Goal: Transaction & Acquisition: Purchase product/service

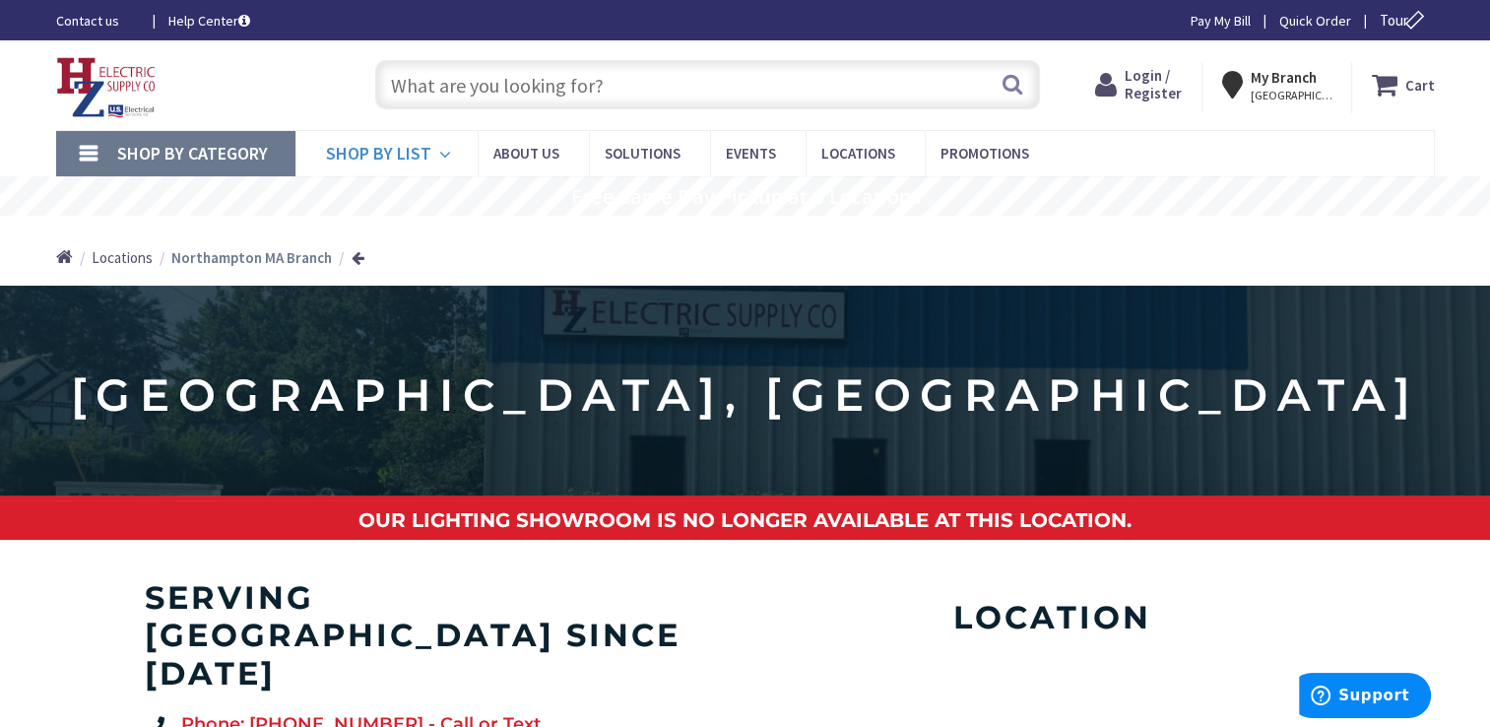
click at [401, 154] on span "Shop By List" at bounding box center [378, 153] width 105 height 23
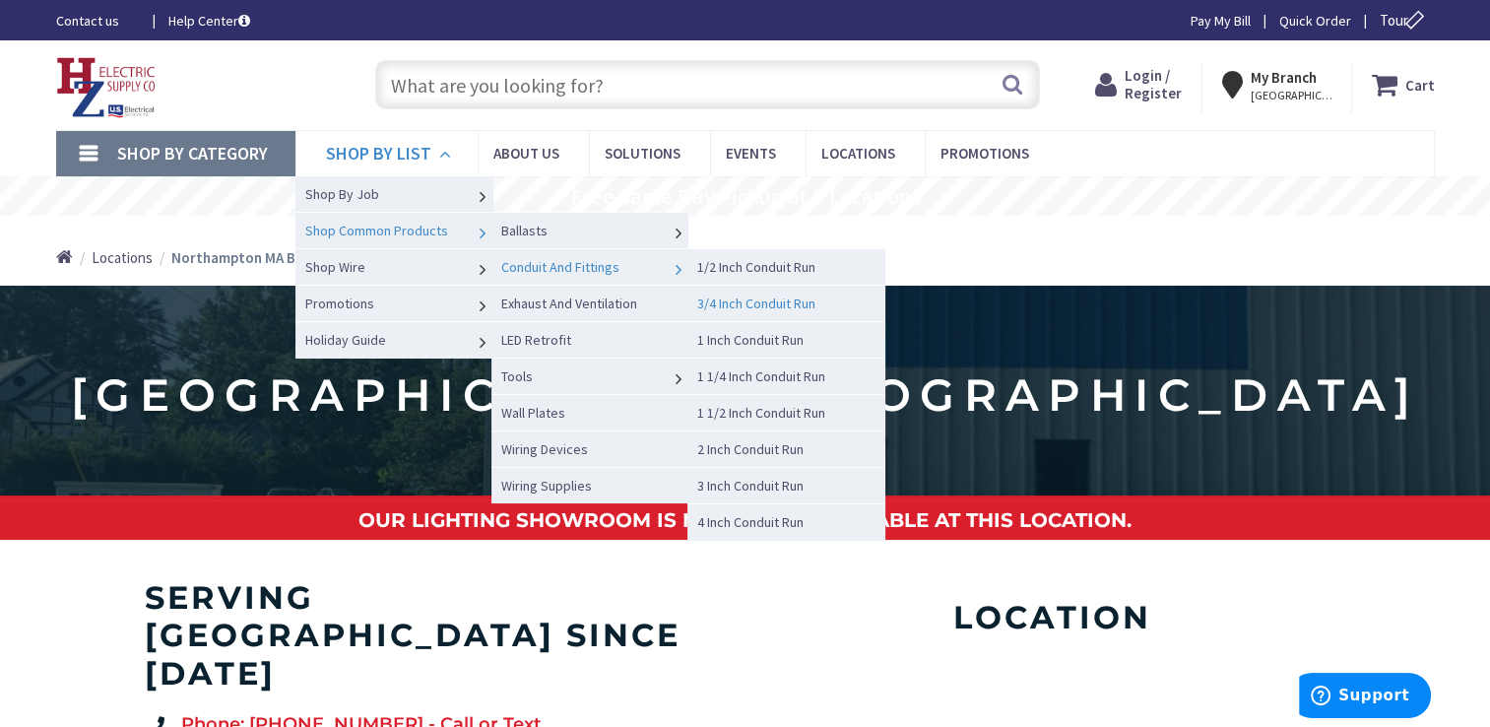
click at [738, 303] on span "3/4 Inch Conduit Run" at bounding box center [756, 304] width 118 height 18
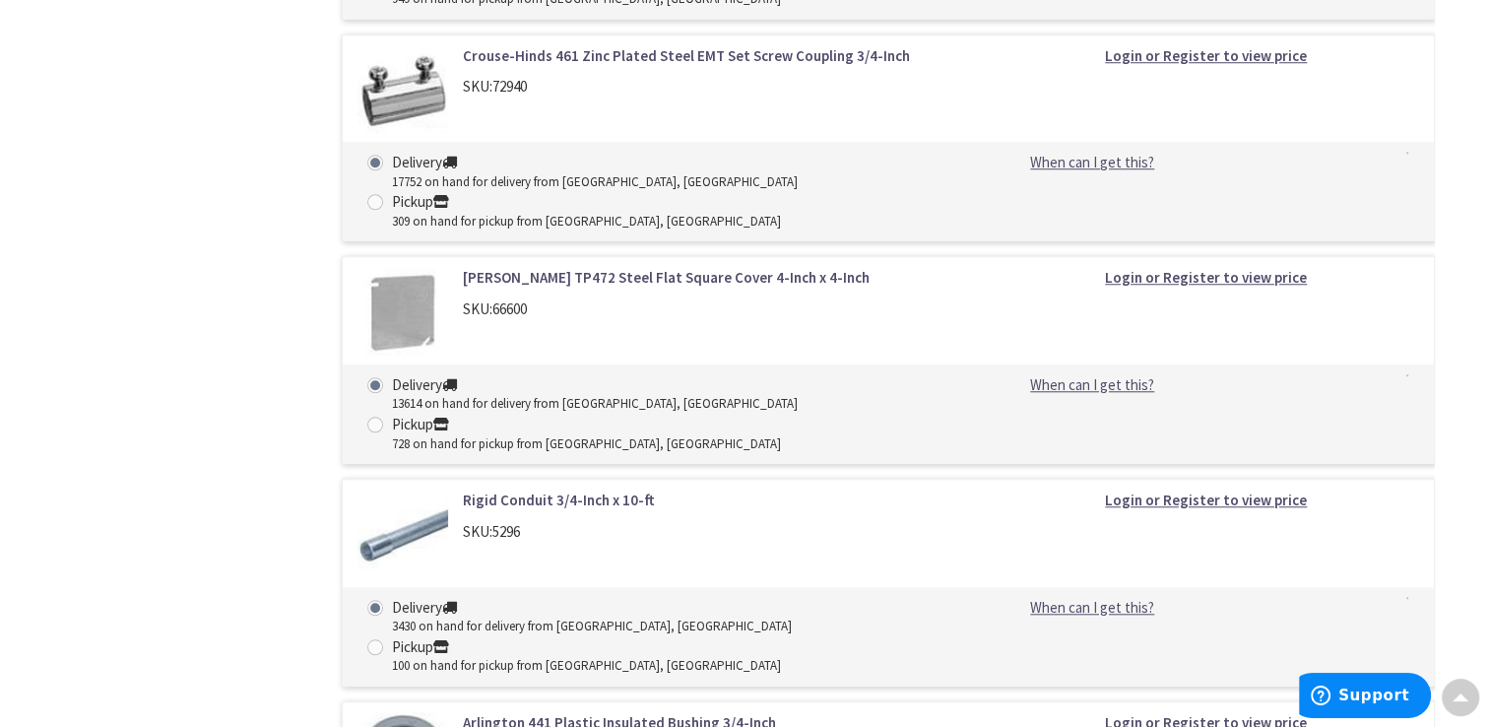
scroll to position [1675, 0]
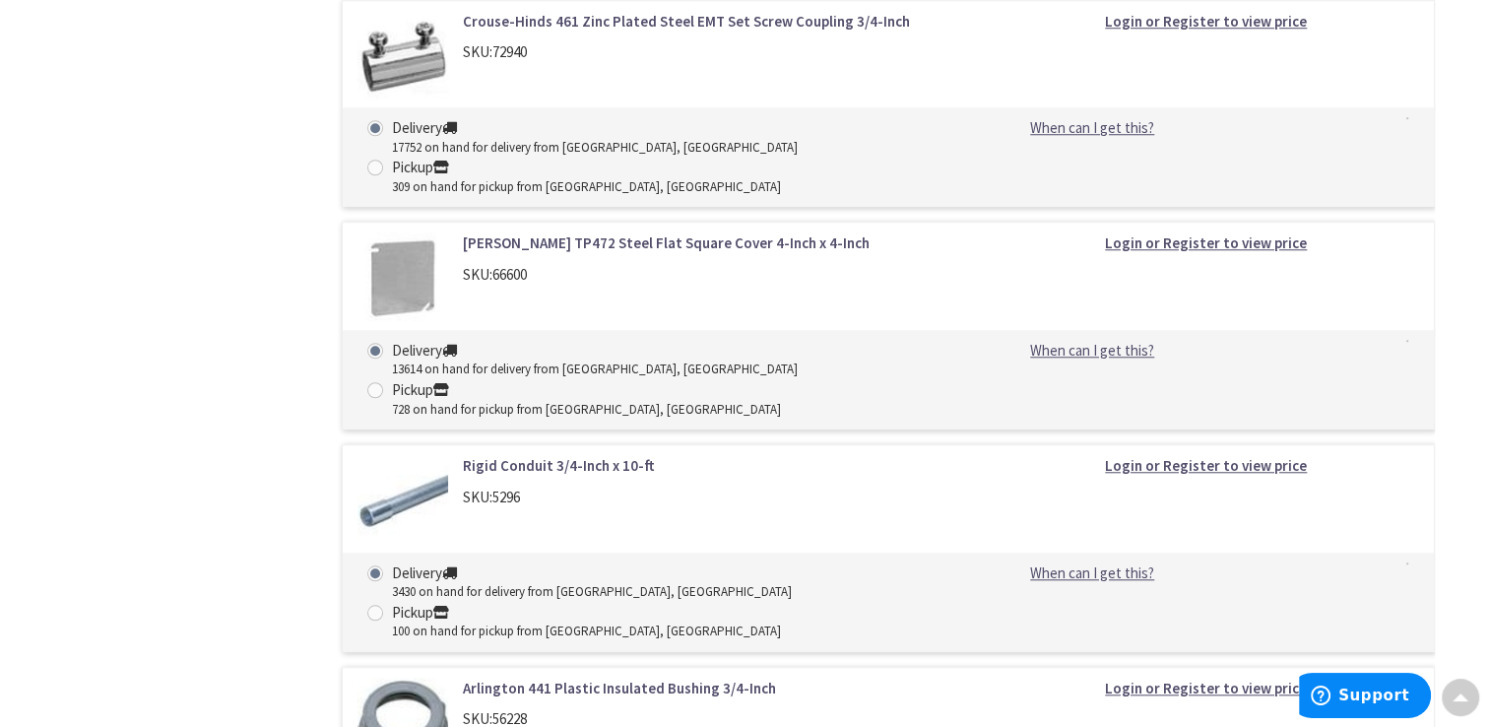
click at [552, 455] on link "Rigid Conduit 3/4-Inch x 10-ft" at bounding box center [713, 465] width 501 height 21
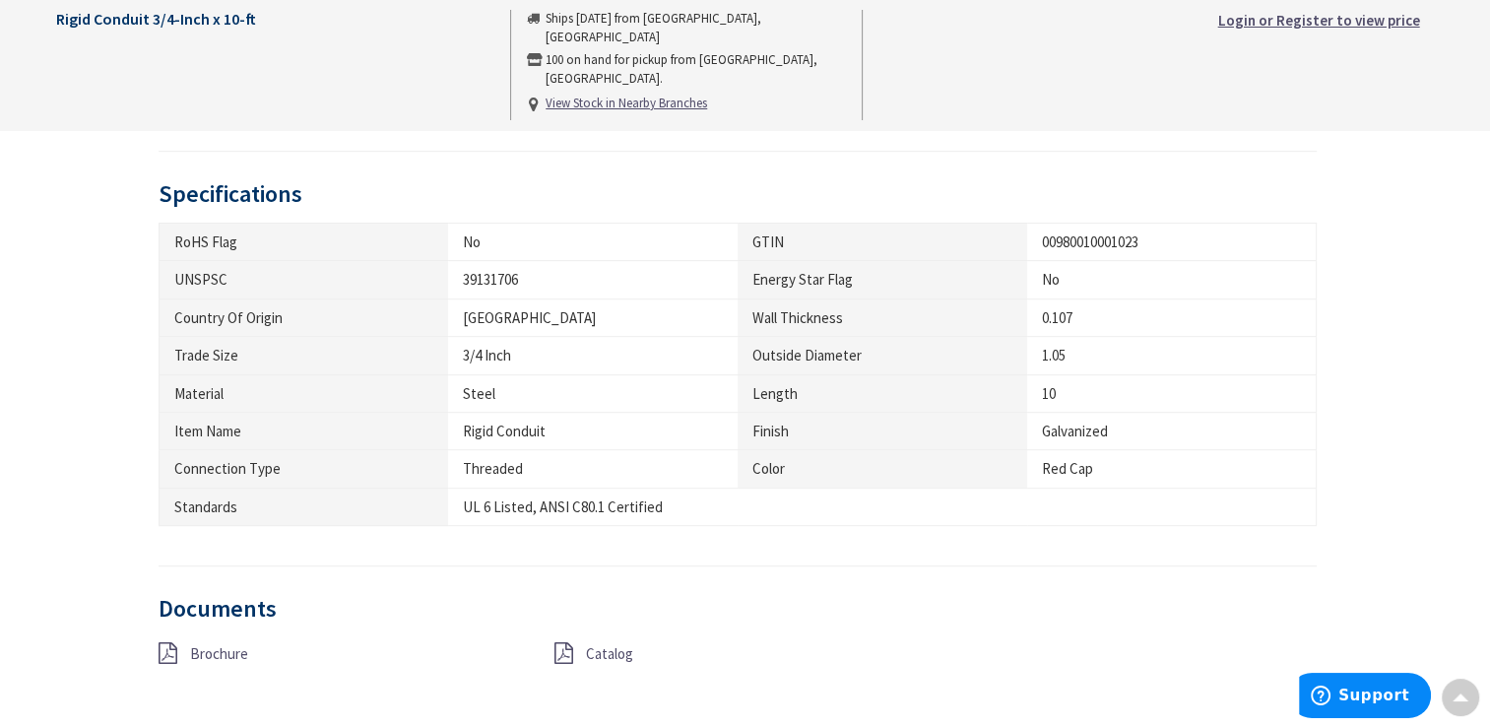
scroll to position [985, 0]
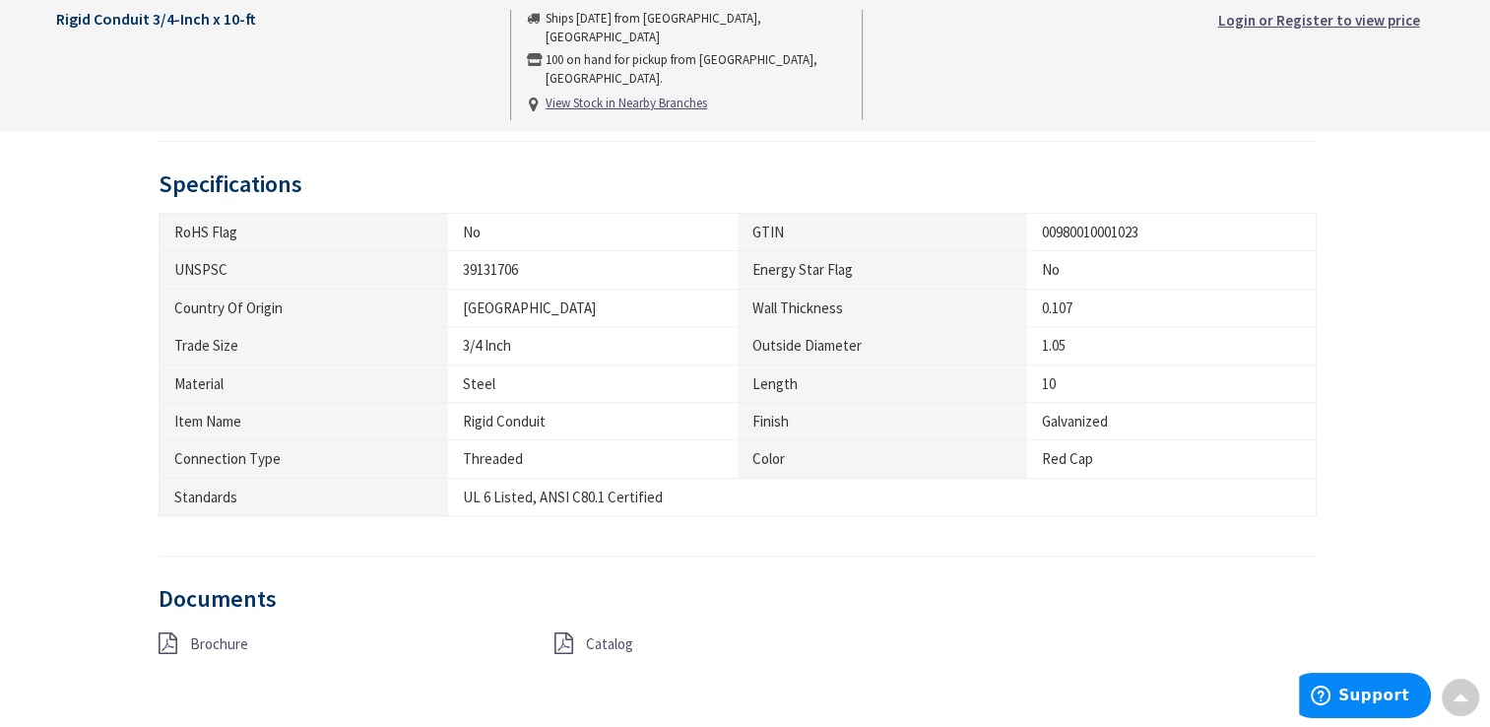
click at [682, 492] on div "UL 6 Listed, ANSI C80.1 Certified" at bounding box center [593, 497] width 260 height 21
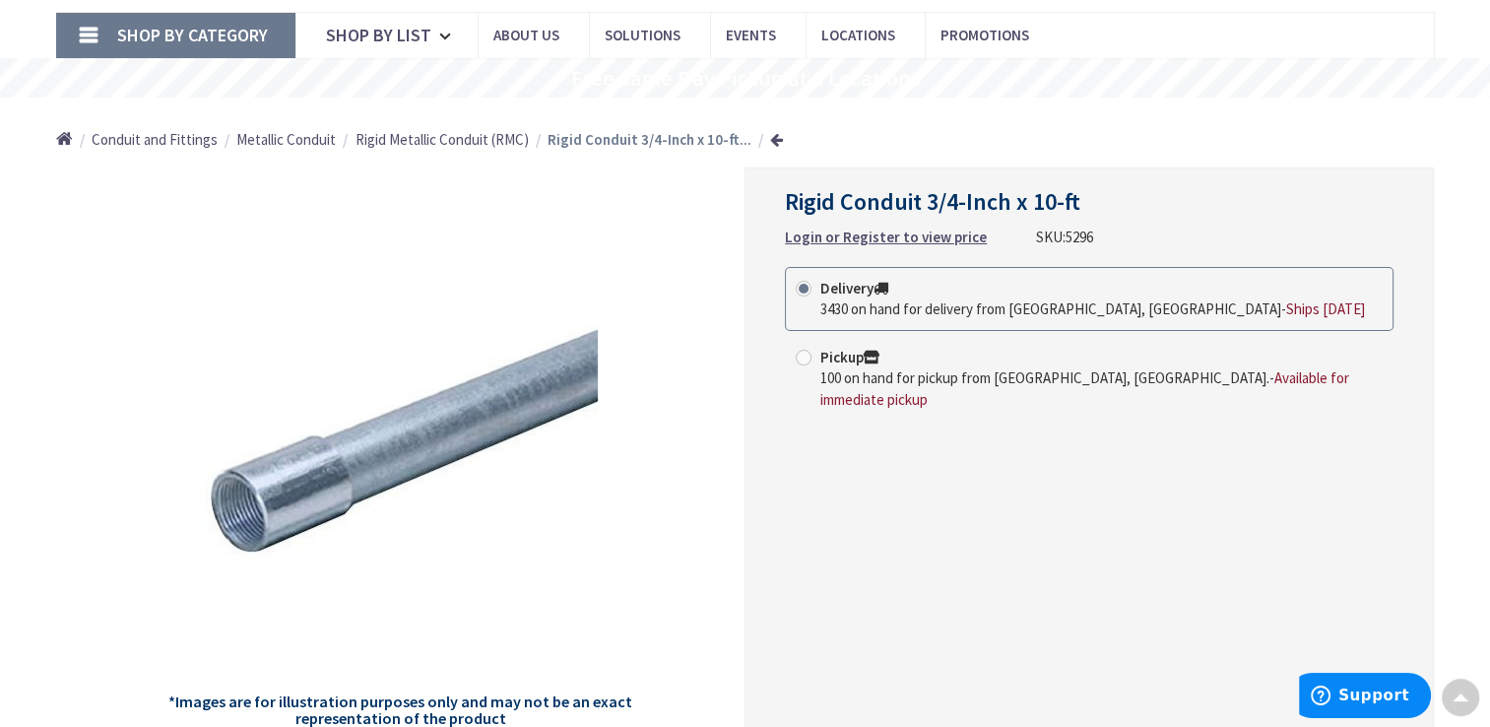
scroll to position [99, 0]
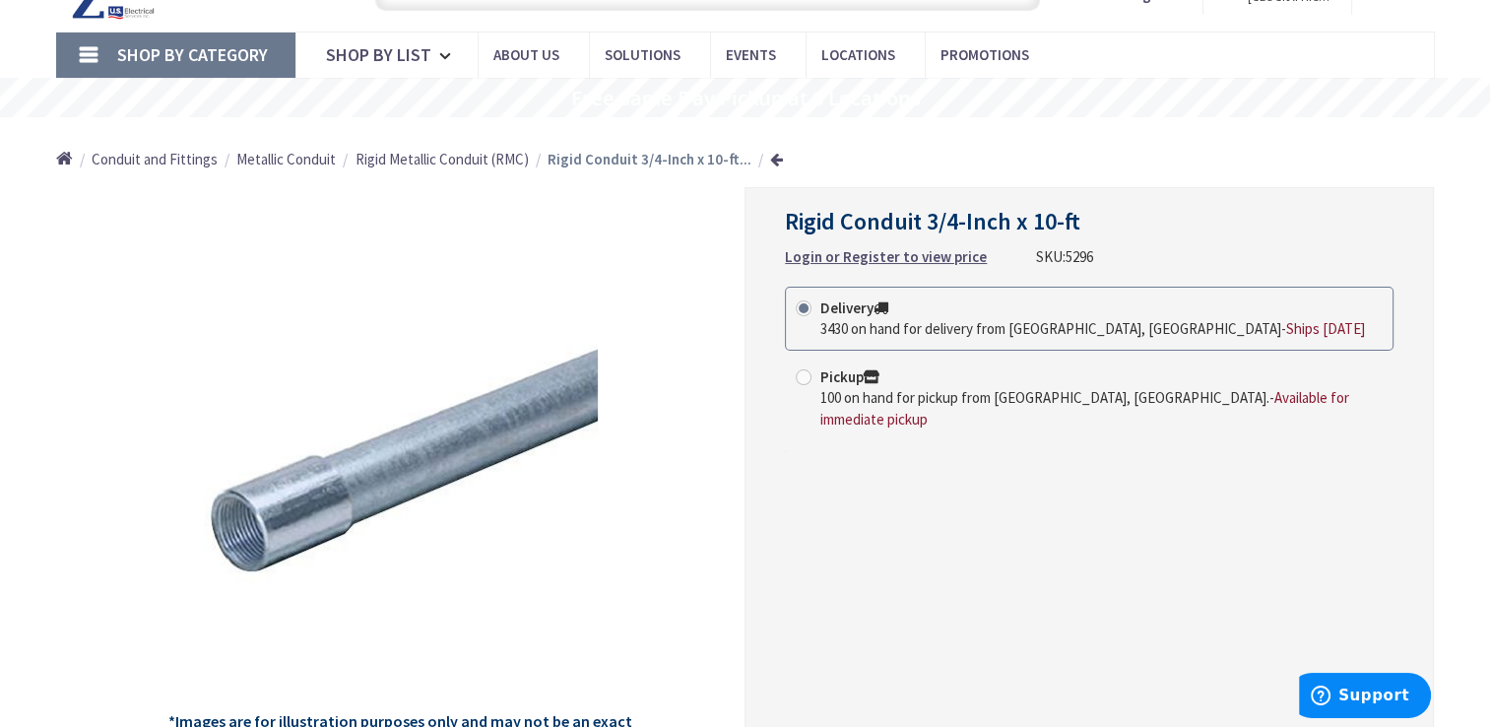
click at [893, 260] on strong "Login or Register to view price" at bounding box center [886, 256] width 202 height 19
